Goal: Information Seeking & Learning: Compare options

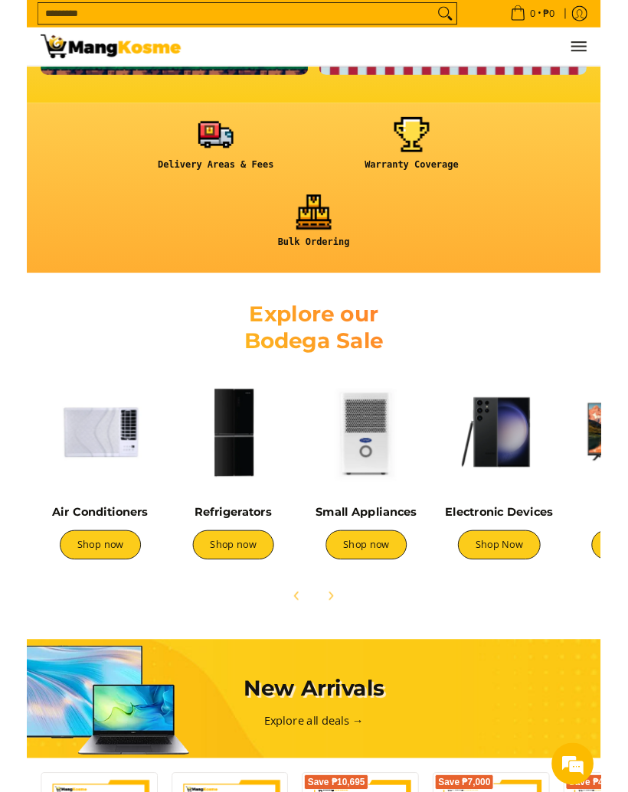
scroll to position [537, 0]
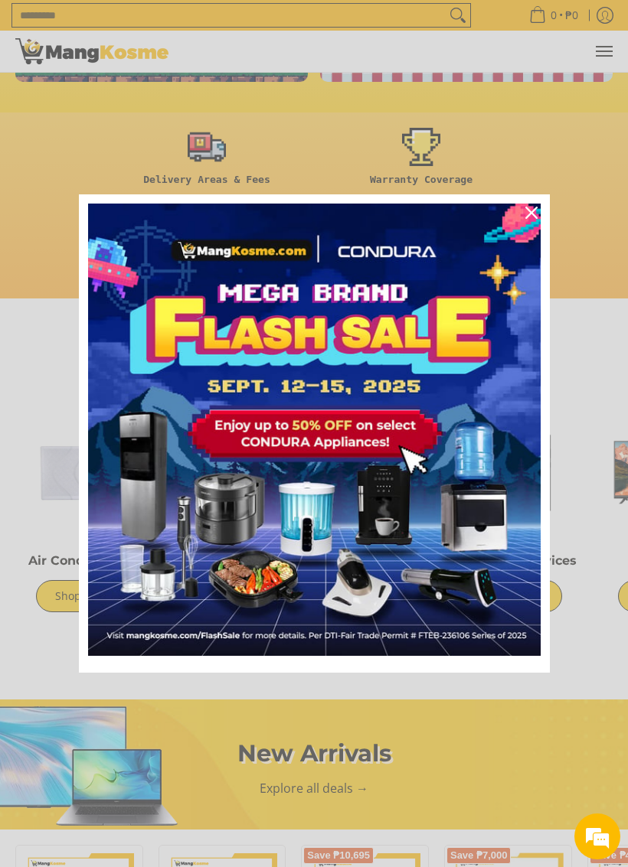
click at [246, 597] on img "Marketing offer form" at bounding box center [314, 430] width 452 height 452
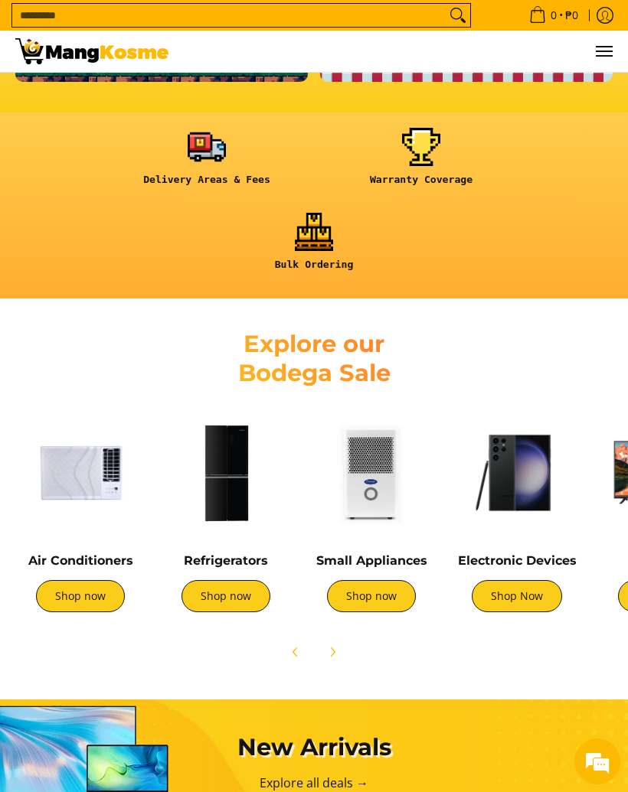
click at [250, 583] on link "Shop now" at bounding box center [225, 596] width 89 height 32
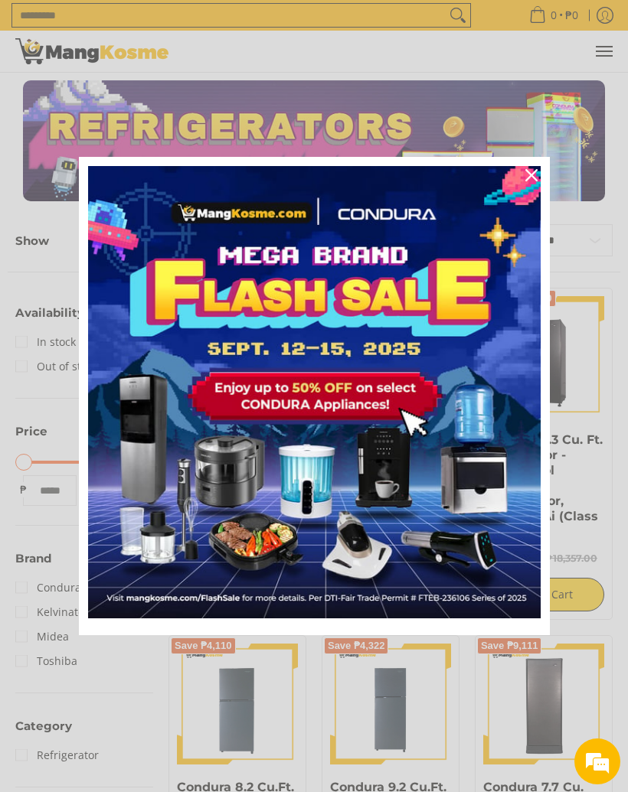
click at [530, 178] on icon "close icon" at bounding box center [531, 175] width 12 height 12
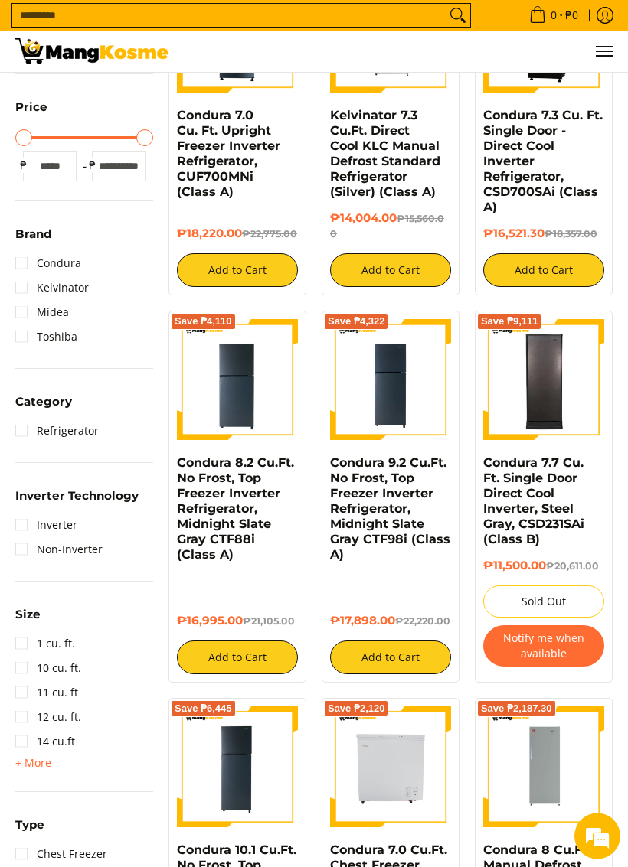
click at [566, 520] on link "Condura 7.7 Cu. Ft. Single Door Direct Cool Inverter, Steel Gray, CSD231SAi (Cl…" at bounding box center [533, 501] width 101 height 91
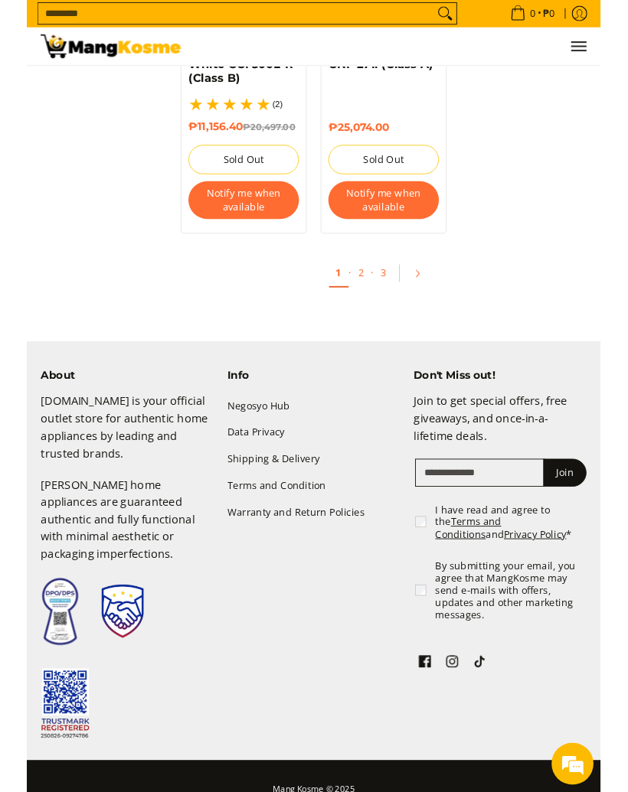
scroll to position [3099, 0]
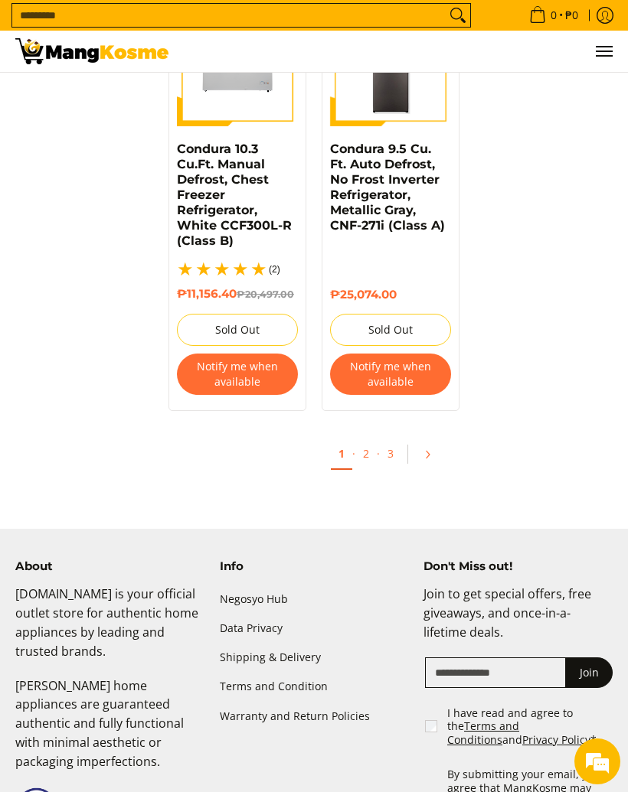
click at [373, 439] on link "2" at bounding box center [365, 454] width 21 height 30
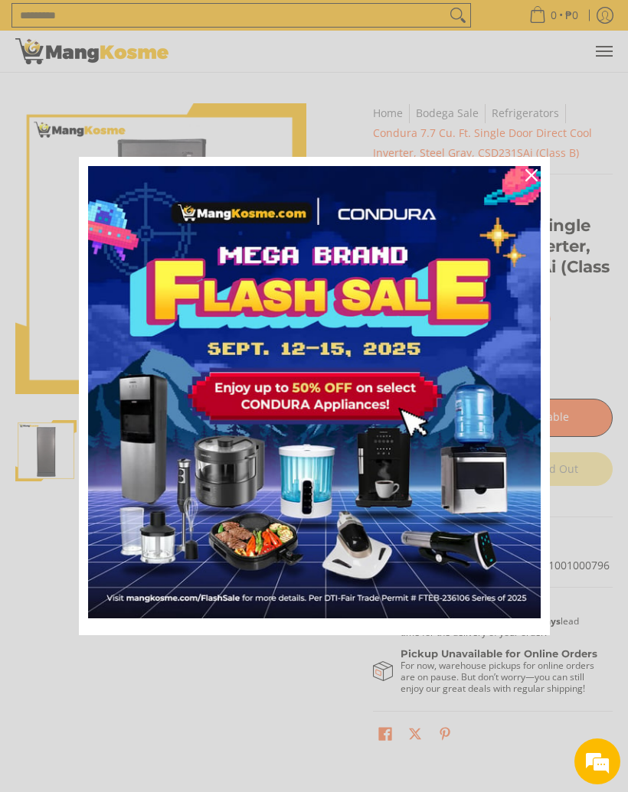
click at [220, 442] on img "Marketing offer form" at bounding box center [314, 392] width 452 height 452
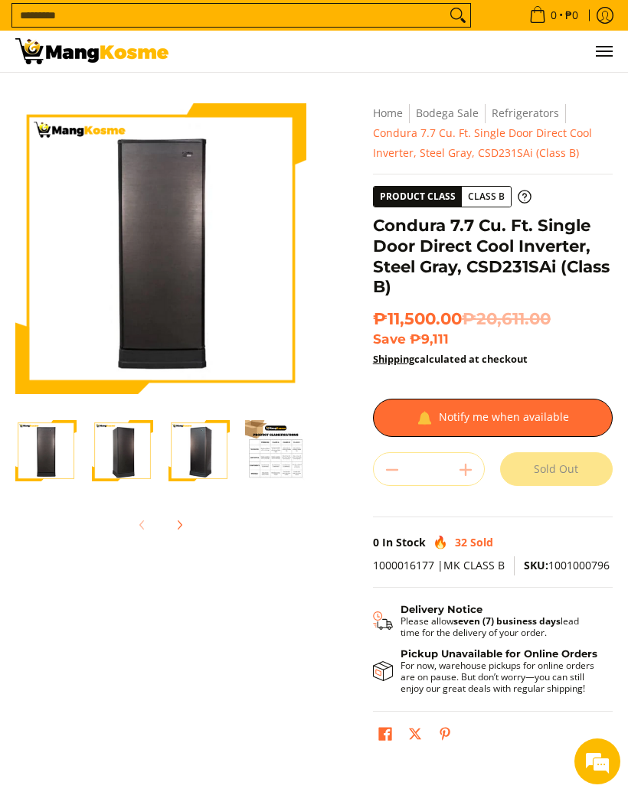
click at [129, 462] on img "Condura 7.7 Cu. Ft. Single Door Direct Cool Inverter, Steel Gray, CSD231SAi (Cl…" at bounding box center [122, 450] width 61 height 61
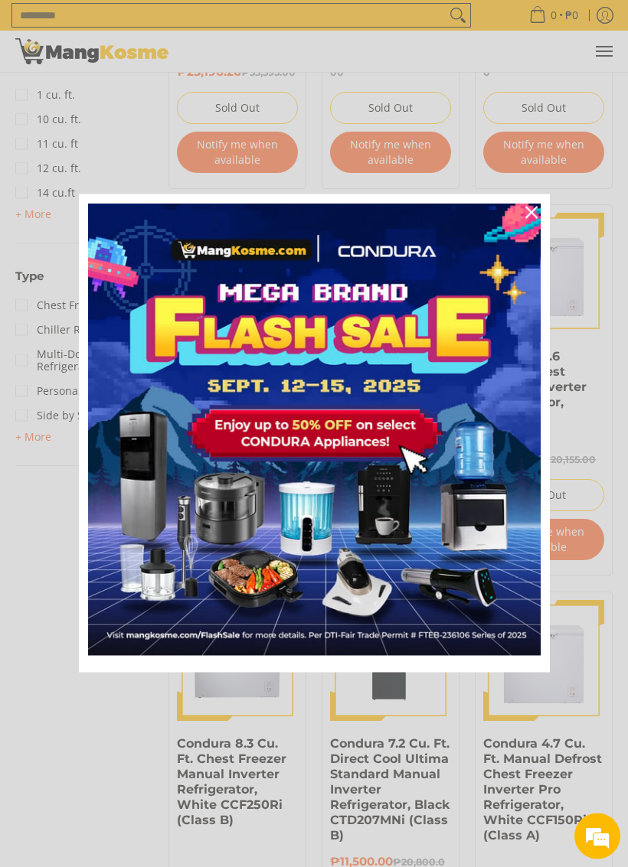
scroll to position [908, 0]
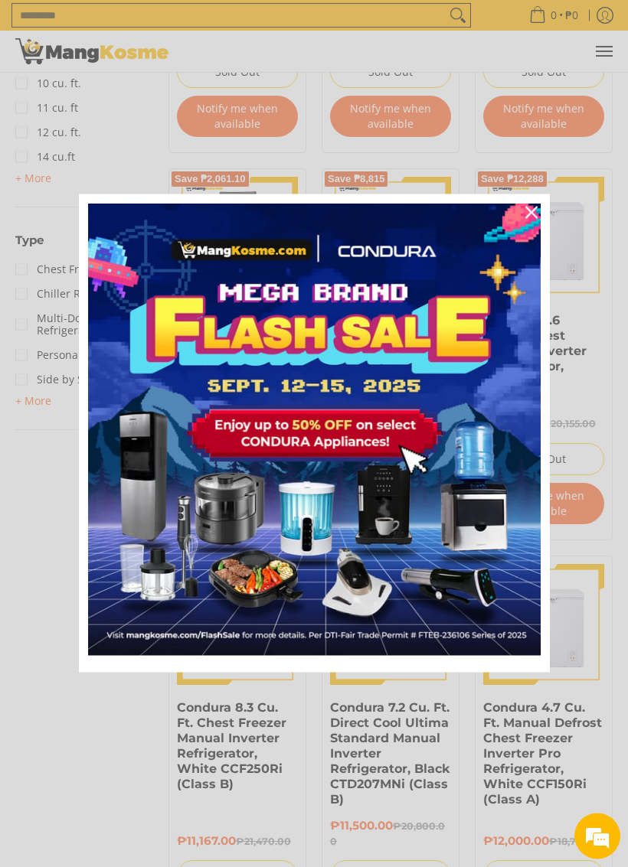
click at [530, 203] on div "Close" at bounding box center [531, 213] width 24 height 24
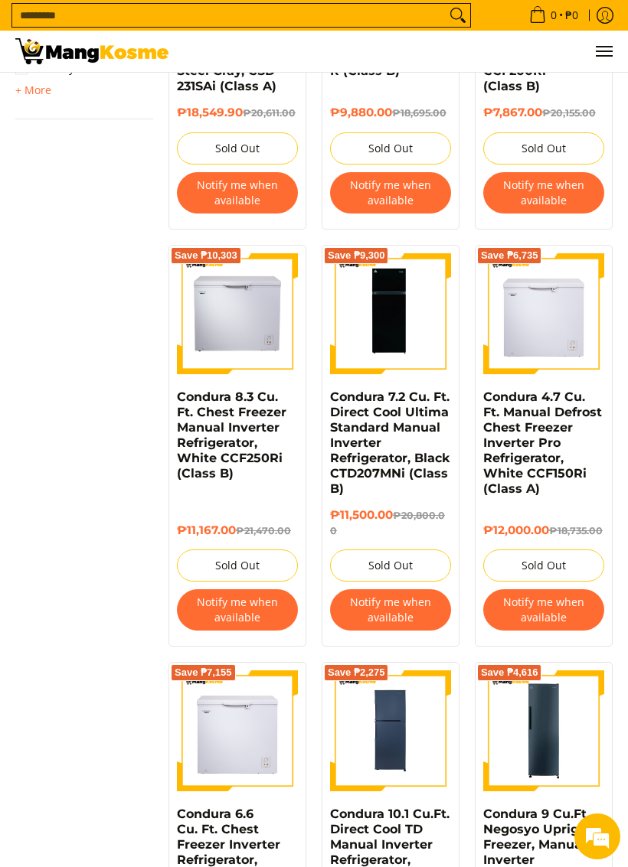
scroll to position [0, 0]
click at [448, 491] on h4 "Condura 7.2 Cu. Ft. Direct Cool Ultima Standard Manual Inverter Refrigerator, B…" at bounding box center [390, 443] width 121 height 107
click at [416, 320] on img at bounding box center [390, 313] width 121 height 121
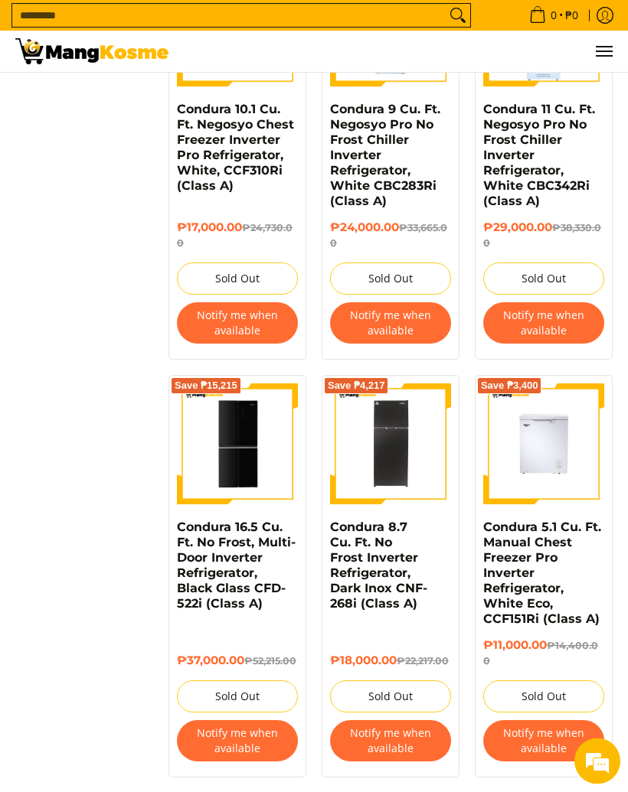
scroll to position [2325, 0]
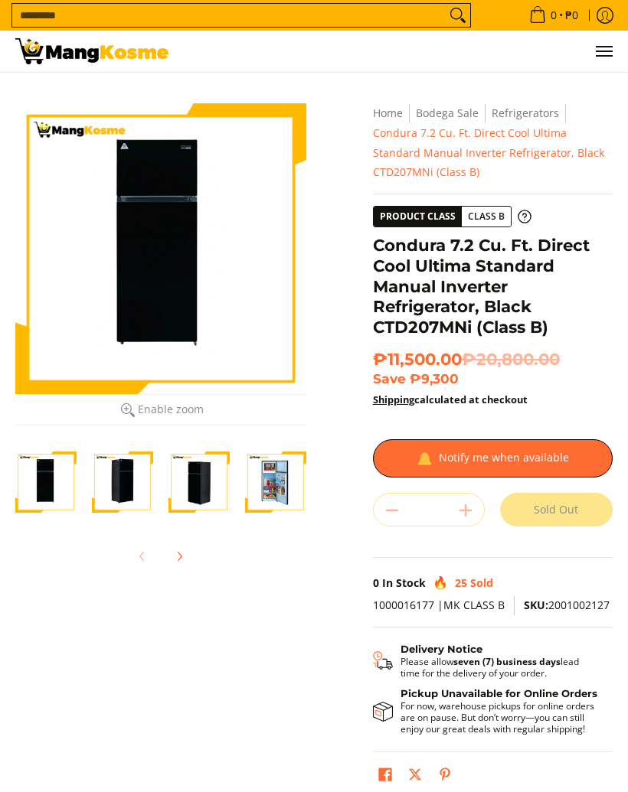
click at [299, 480] on img "Condura 7.2 Cu. Ft. Direct Cool Ultima Standard Manual Inverter Refrigerator, B…" at bounding box center [275, 482] width 61 height 61
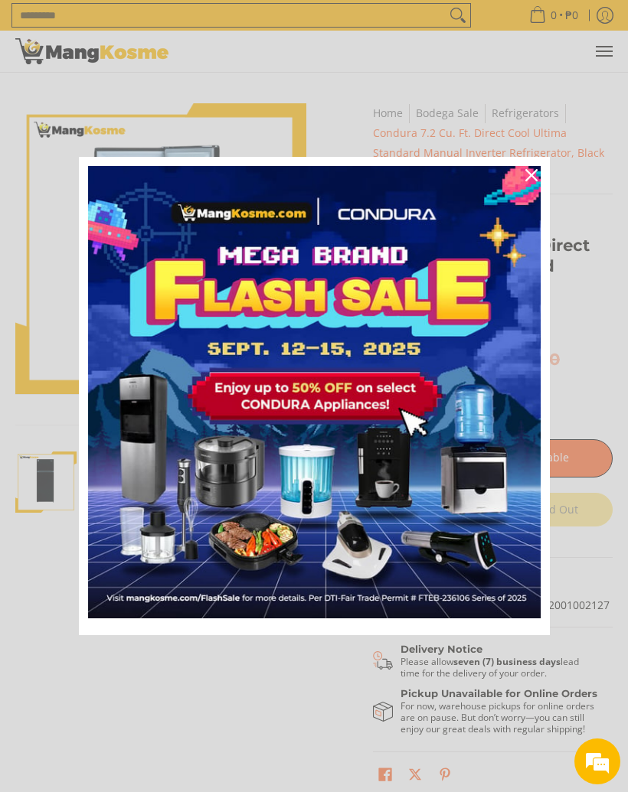
click at [530, 179] on icon "close icon" at bounding box center [531, 175] width 12 height 12
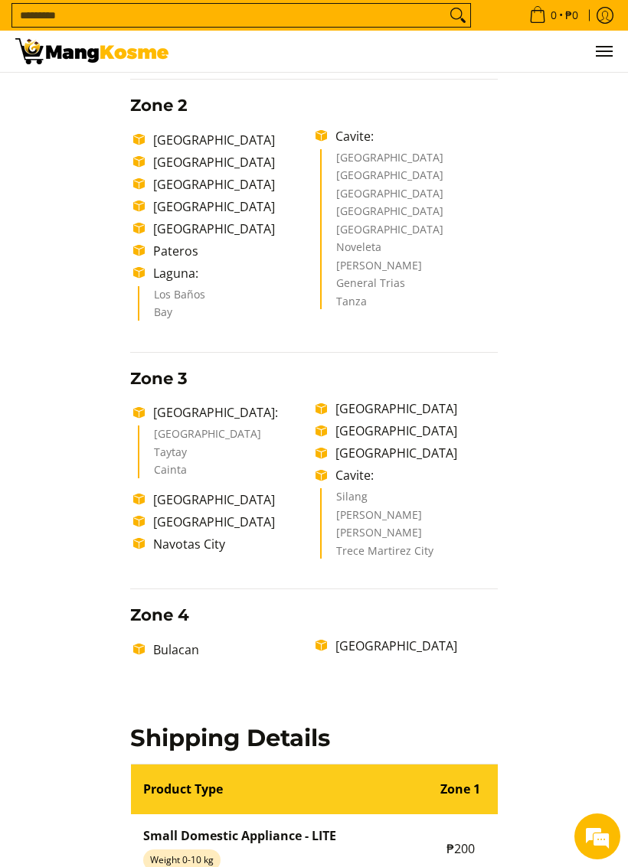
scroll to position [775, 0]
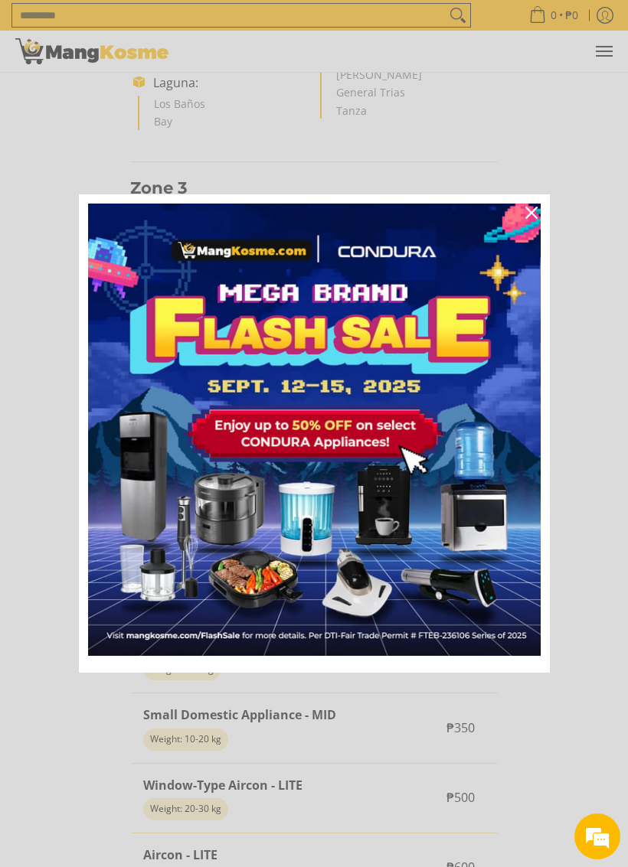
click at [87, 722] on div "Marketing offer form" at bounding box center [314, 433] width 628 height 867
click at [533, 212] on icon "close icon" at bounding box center [531, 213] width 12 height 12
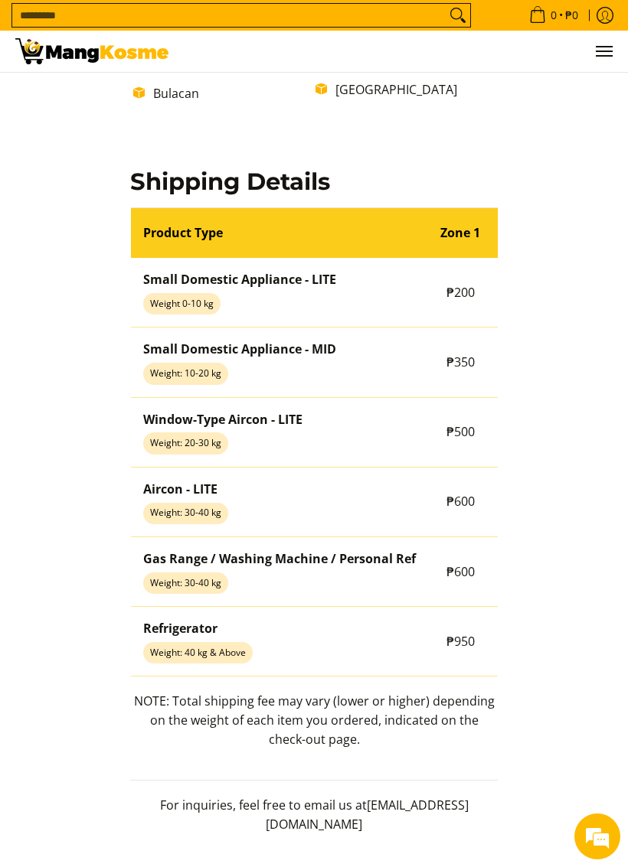
scroll to position [0, 0]
